Goal: Check status: Check status

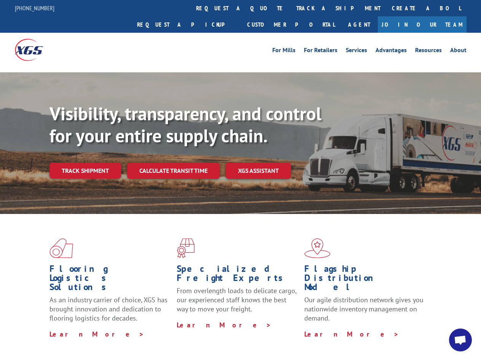
click at [240, 179] on div "Visibility, transparency, and control for your entire supply chain. Track shipm…" at bounding box center [266, 156] width 432 height 106
click at [291, 8] on link "track a shipment" at bounding box center [339, 8] width 96 height 16
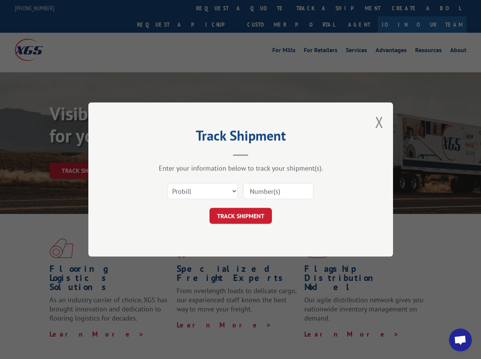
click at [266, 8] on div "Track Shipment Enter your information below to track your shipment(s). Select c…" at bounding box center [240, 179] width 481 height 359
click at [314, 8] on div "Track Shipment Enter your information below to track your shipment(s). Select c…" at bounding box center [240, 179] width 481 height 359
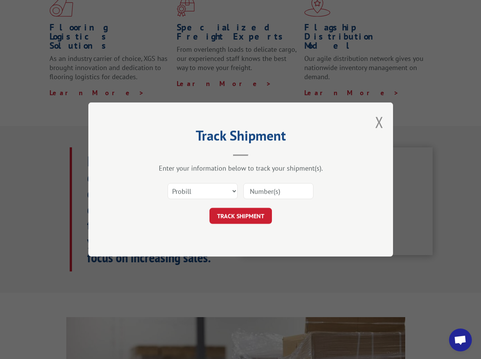
click at [85, 154] on div "Track Shipment Enter your information below to track your shipment(s). Select c…" at bounding box center [240, 179] width 481 height 359
click at [173, 154] on header "Track Shipment" at bounding box center [240, 143] width 229 height 26
click at [259, 154] on header "Track Shipment" at bounding box center [240, 143] width 229 height 26
click at [461, 340] on span "Open chat" at bounding box center [460, 341] width 13 height 11
